Goal: Obtain resource: Obtain resource

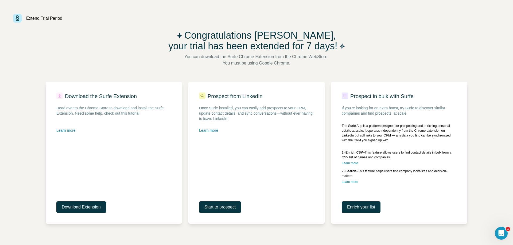
click at [386, 152] on div "1 - Enrich CSV – This feature allows users to find contact details in bulk from…" at bounding box center [398, 155] width 115 height 10
click at [362, 208] on span "Enrich your list" at bounding box center [361, 207] width 28 height 6
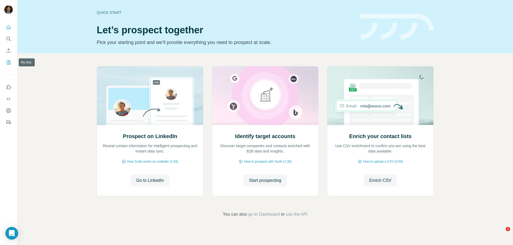
click at [8, 63] on icon "My lists" at bounding box center [9, 61] width 3 height 3
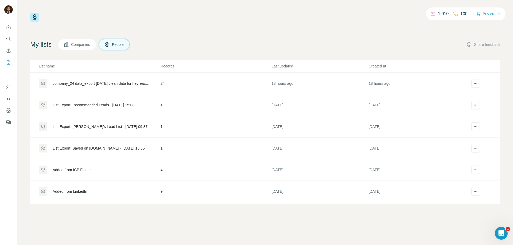
click at [111, 84] on div "company_24 data_export 2025Oct07 clean data for heyreach v4" at bounding box center [102, 83] width 99 height 5
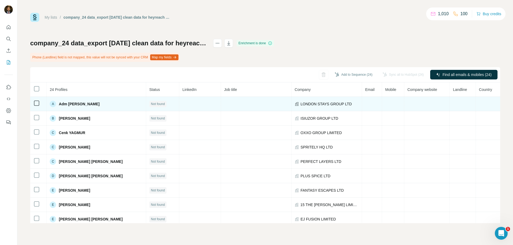
click at [79, 103] on span "Adm Anas TAM" at bounding box center [79, 103] width 41 height 5
click at [62, 104] on span "Adm Anas TAM" at bounding box center [79, 103] width 41 height 5
click at [68, 104] on span "Adm Anas TAM" at bounding box center [79, 103] width 41 height 5
drag, startPoint x: 77, startPoint y: 104, endPoint x: 73, endPoint y: 104, distance: 4.3
click at [73, 104] on span "Adm Anas TAM" at bounding box center [79, 103] width 41 height 5
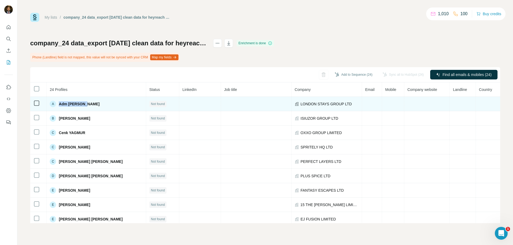
drag, startPoint x: 85, startPoint y: 103, endPoint x: 62, endPoint y: 104, distance: 23.0
click at [59, 104] on div "A Adm Anas TAM" at bounding box center [96, 104] width 93 height 6
copy span "Adm Anas TAM"
drag, startPoint x: 339, startPoint y: 103, endPoint x: 286, endPoint y: 103, distance: 52.3
click at [295, 103] on div "LONDON STAYS GROUP LTD" at bounding box center [327, 103] width 64 height 5
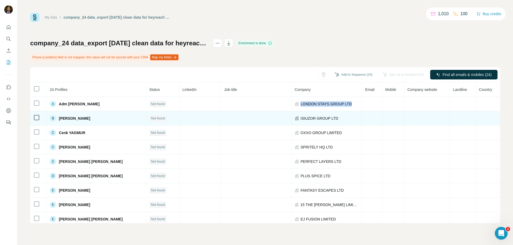
copy span "LONDON STAYS GROUP LTD"
drag, startPoint x: 98, startPoint y: 120, endPoint x: 66, endPoint y: 119, distance: 32.3
click at [66, 119] on div "B Boniface NZURUBA" at bounding box center [96, 118] width 93 height 6
click at [101, 119] on div "B Boniface NZURUBA" at bounding box center [96, 118] width 93 height 6
drag, startPoint x: 93, startPoint y: 118, endPoint x: 56, endPoint y: 116, distance: 37.1
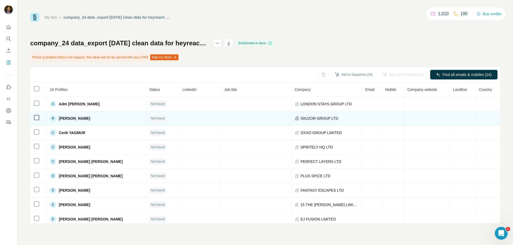
click at [56, 116] on div "B Boniface NZURUBA" at bounding box center [70, 118] width 40 height 6
copy div "Boniface NZURUBA"
drag, startPoint x: 328, startPoint y: 117, endPoint x: 317, endPoint y: 118, distance: 10.7
click at [295, 116] on div "ISIUZOR GROUP LTD" at bounding box center [327, 118] width 64 height 5
copy span "ISIUZOR GROUP LTD"
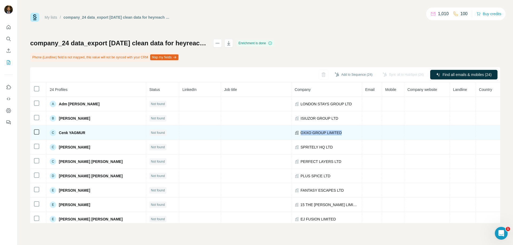
drag, startPoint x: 287, startPoint y: 133, endPoint x: 330, endPoint y: 132, distance: 43.6
click at [330, 132] on div "OXXO GROUP LIMITED" at bounding box center [327, 132] width 64 height 5
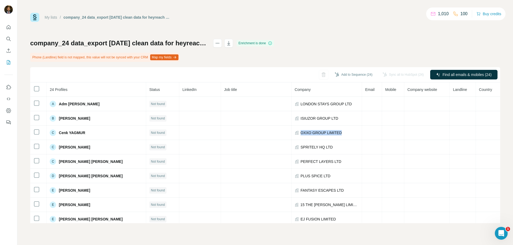
copy span "OXXO GROUP LIMITED"
click at [8, 39] on icon "Search" at bounding box center [8, 38] width 5 height 5
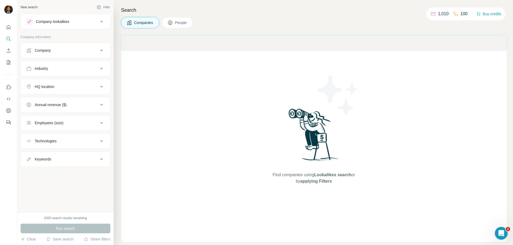
click at [80, 50] on div "Company" at bounding box center [62, 50] width 72 height 5
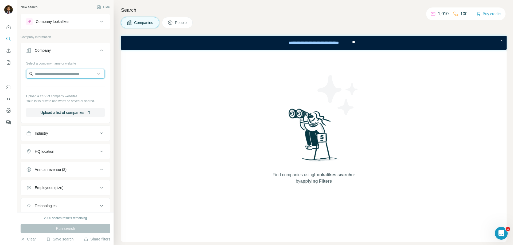
click at [50, 73] on input "text" at bounding box center [65, 74] width 78 height 10
paste input "**********"
type input "**********"
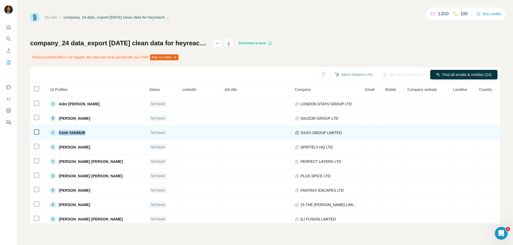
drag, startPoint x: 60, startPoint y: 132, endPoint x: 86, endPoint y: 131, distance: 25.9
click at [85, 131] on span "Cenk YAGMUR" at bounding box center [72, 132] width 26 height 5
copy span "Cenk YAGMUR"
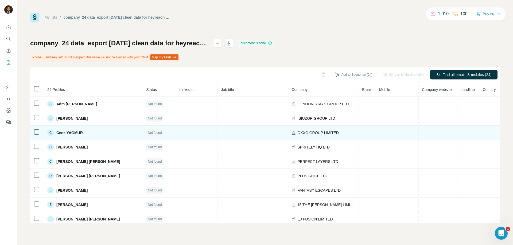
click at [328, 134] on span "OXXO GROUP LIMITED" at bounding box center [317, 132] width 41 height 5
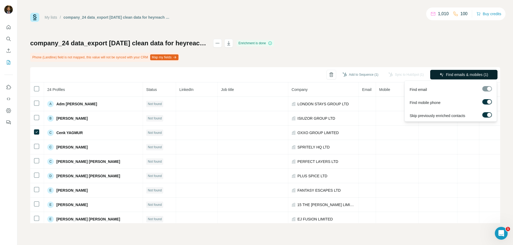
click at [462, 75] on span "Find emails & mobiles (1)" at bounding box center [467, 74] width 42 height 5
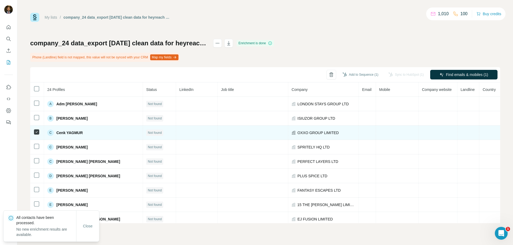
click at [50, 133] on div "C" at bounding box center [50, 133] width 6 height 6
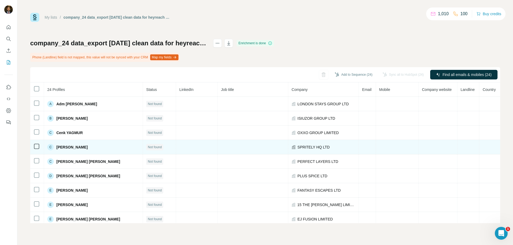
drag, startPoint x: 98, startPoint y: 147, endPoint x: 57, endPoint y: 146, distance: 41.4
click at [57, 146] on div "C Cherie Elizabeth CAIN" at bounding box center [93, 147] width 92 height 6
copy span "Cherie Elizabeth CAIN"
drag, startPoint x: 289, startPoint y: 147, endPoint x: 320, endPoint y: 146, distance: 31.0
click at [320, 146] on span "SPRITELY HQ LTD" at bounding box center [313, 147] width 32 height 5
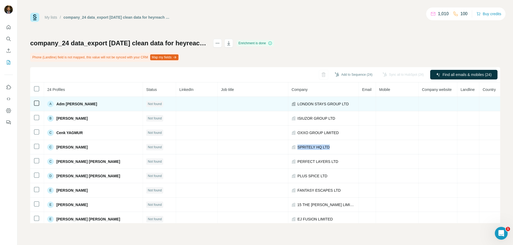
copy span "SPRITELY HQ LTD"
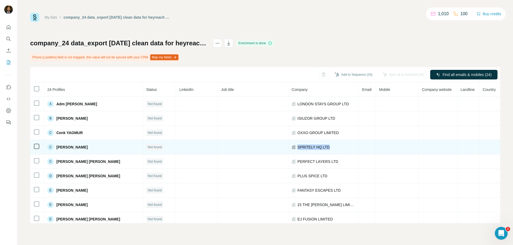
click at [316, 148] on span "SPRITELY HQ LTD" at bounding box center [313, 147] width 32 height 5
drag, startPoint x: 320, startPoint y: 147, endPoint x: 289, endPoint y: 148, distance: 30.7
click at [297, 148] on span "SPRITELY HQ LTD" at bounding box center [313, 147] width 32 height 5
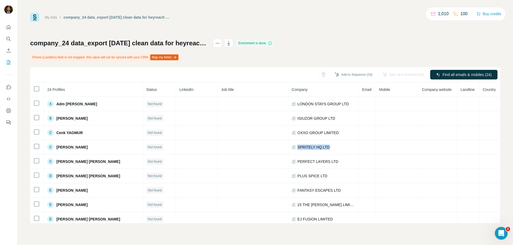
copy span "SPRITELY HQ LTD"
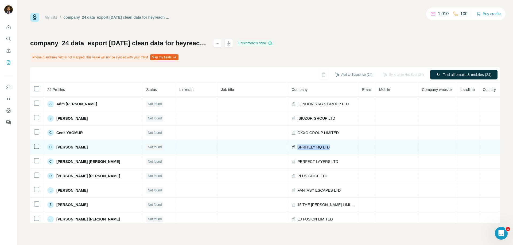
drag, startPoint x: 57, startPoint y: 147, endPoint x: 104, endPoint y: 144, distance: 46.8
click at [104, 144] on div "C Cherie Elizabeth CAIN" at bounding box center [93, 147] width 92 height 6
copy span "Cherie Elizabeth CAIN"
drag, startPoint x: 324, startPoint y: 148, endPoint x: 289, endPoint y: 146, distance: 35.3
click at [291, 146] on div "SPRITELY HQ LTD" at bounding box center [323, 147] width 64 height 5
